Goal: Navigation & Orientation: Go to known website

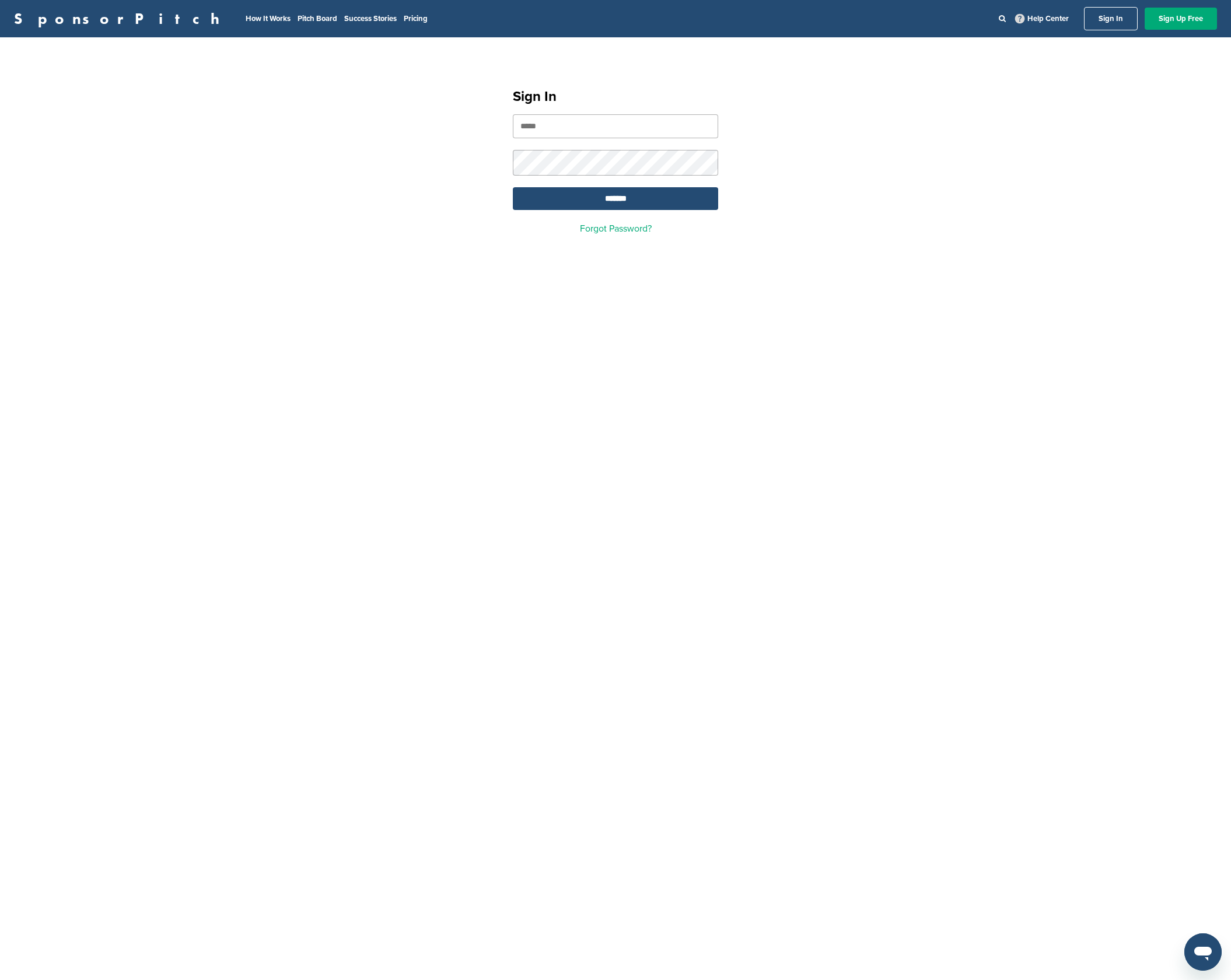
click at [621, 117] on input "email" at bounding box center [616, 126] width 205 height 24
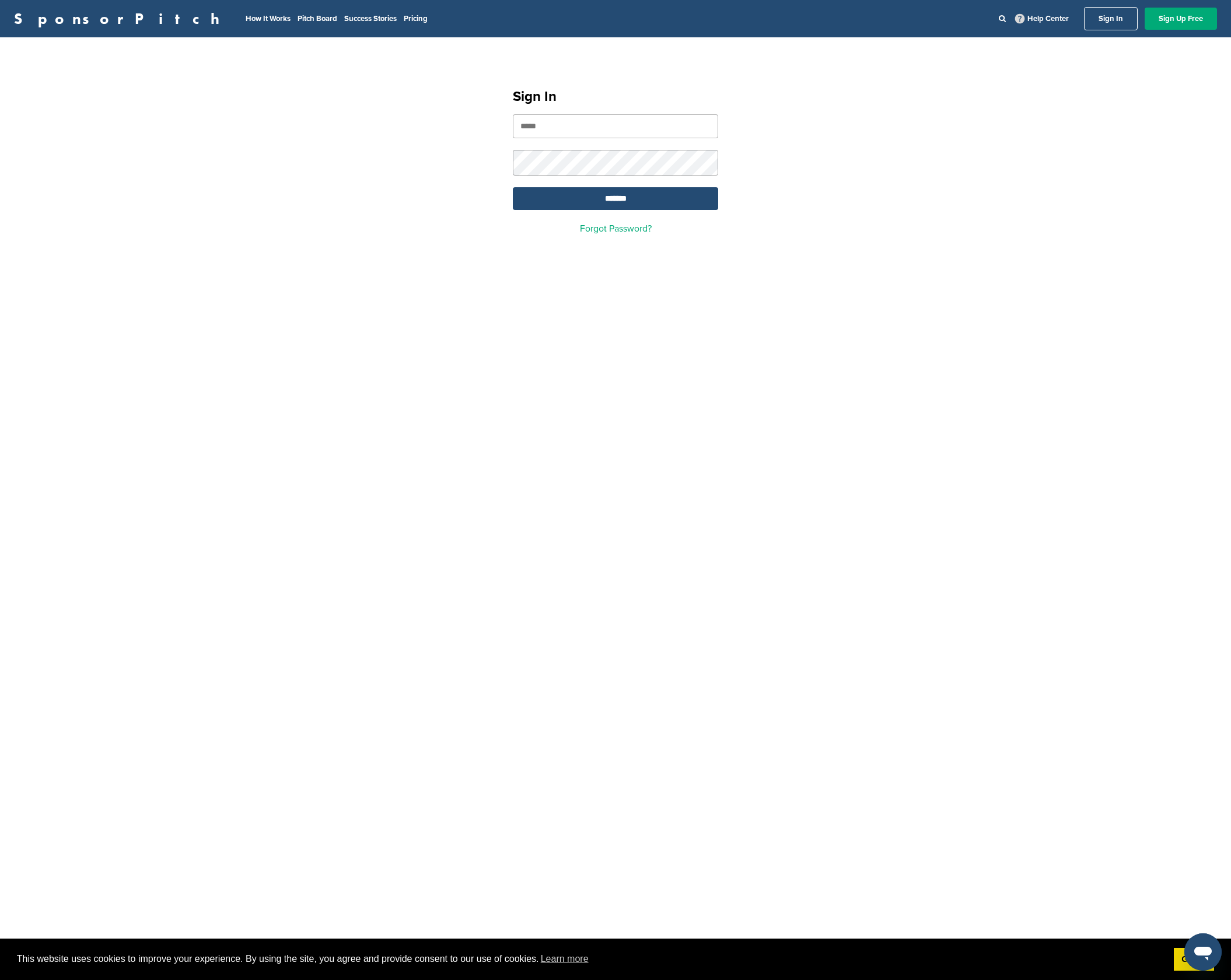
type input "**********"
click at [592, 210] on input "*******" at bounding box center [616, 199] width 205 height 23
